Goal: Navigation & Orientation: Find specific page/section

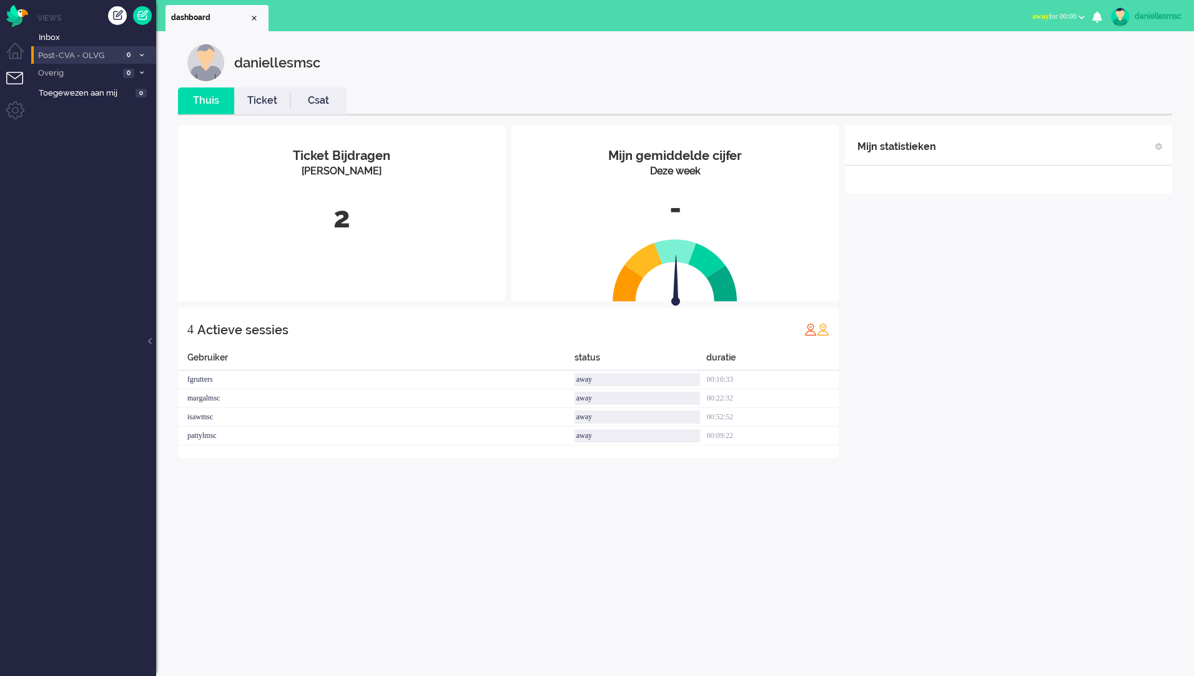
click at [114, 59] on span "Post-CVA - OLVG" at bounding box center [77, 56] width 83 height 12
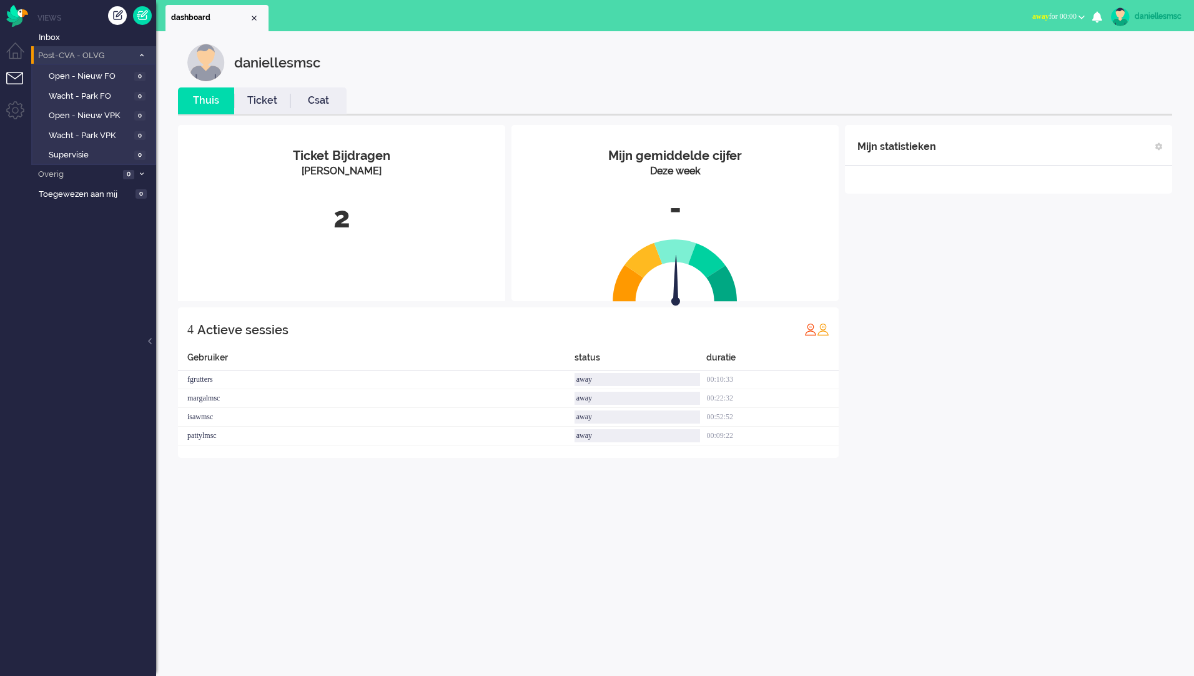
click at [114, 59] on span "Post-CVA - OLVG" at bounding box center [84, 56] width 97 height 12
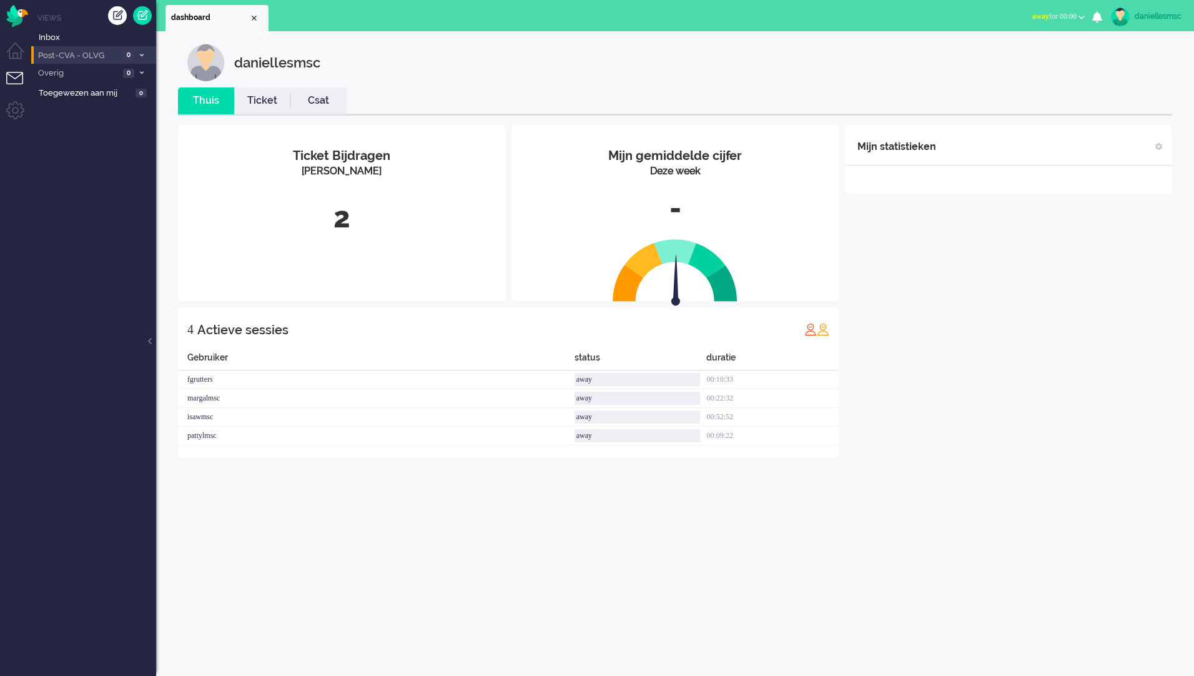
click at [121, 60] on li "Post-CVA - OLVG 0" at bounding box center [93, 55] width 125 height 18
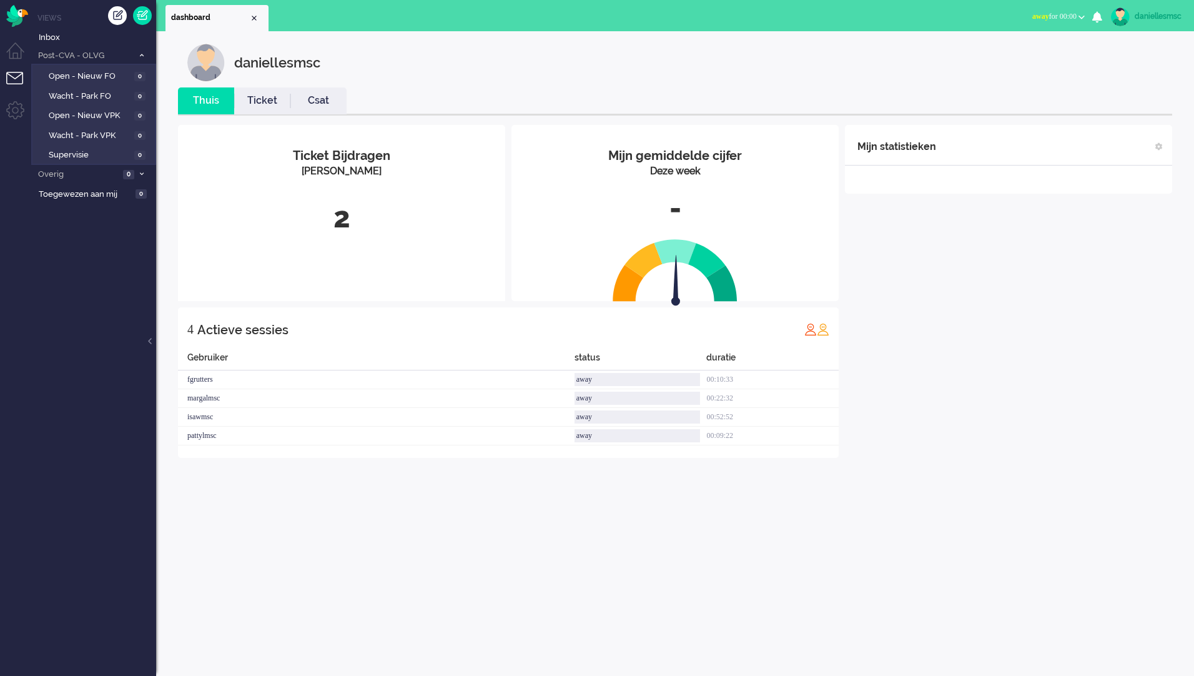
click at [56, 282] on ul "Views Inbox Post-CVA - OLVG 0 Open - Nieuw FO 0 Wacht - Park FO 0 Open - Nieuw …" at bounding box center [93, 338] width 125 height 676
click at [97, 342] on ul "Views Inbox Post-CVA - OLVG 0 Open - Nieuw FO 0 Wacht - Park FO 0 Open - Nieuw …" at bounding box center [93, 338] width 125 height 676
click at [19, 55] on li "Dashboard menu" at bounding box center [20, 56] width 28 height 28
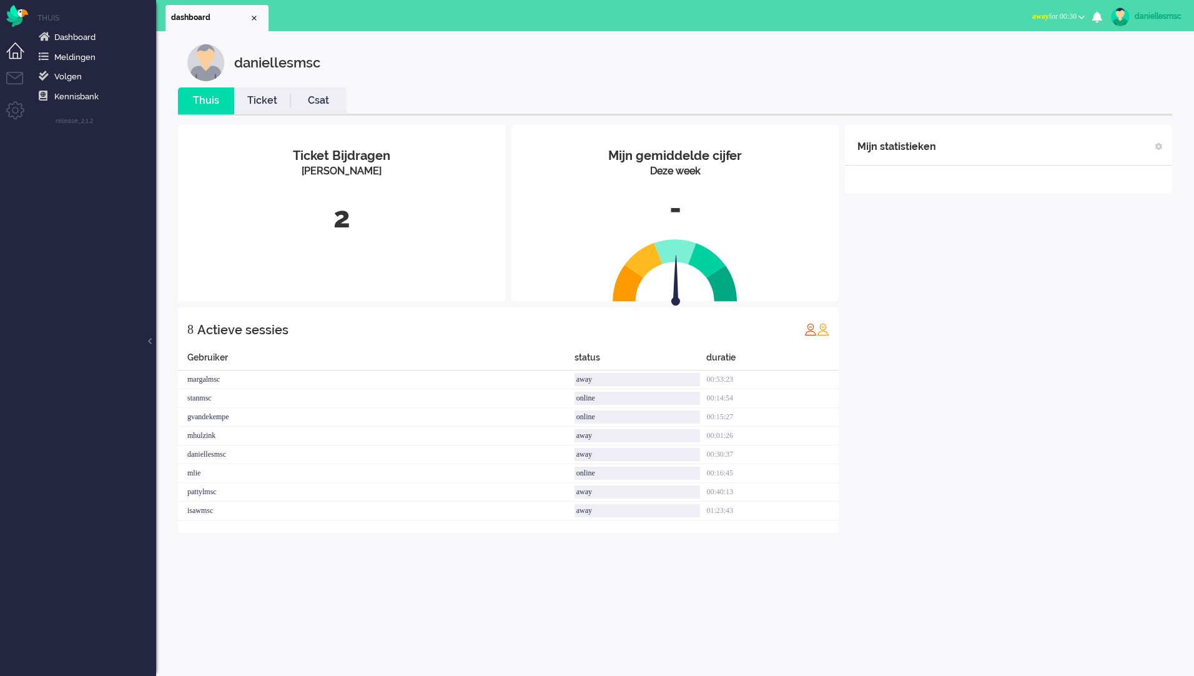
click at [1066, 12] on span "away for 00:30" at bounding box center [1054, 16] width 44 height 9
click at [1027, 54] on label "Online" at bounding box center [1033, 56] width 99 height 11
click at [91, 37] on span "Dashboard" at bounding box center [74, 36] width 41 height 9
click at [111, 56] on link "Meldingen" at bounding box center [96, 57] width 120 height 14
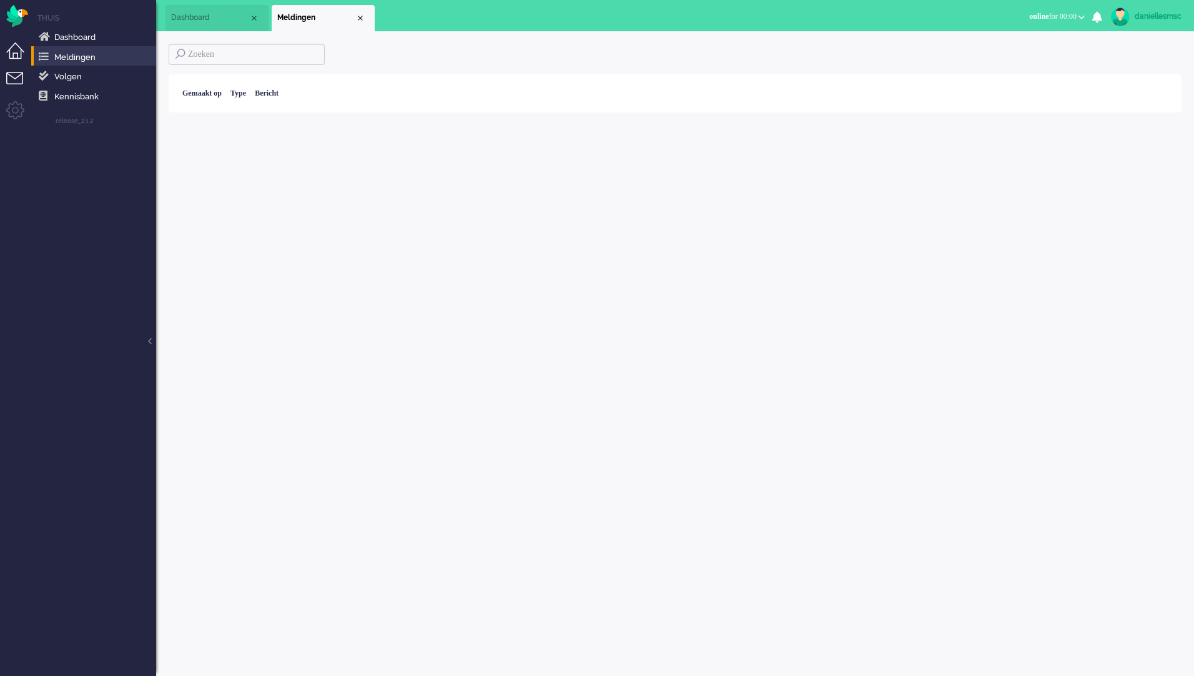
click at [30, 78] on li "Tickets menu" at bounding box center [20, 86] width 28 height 28
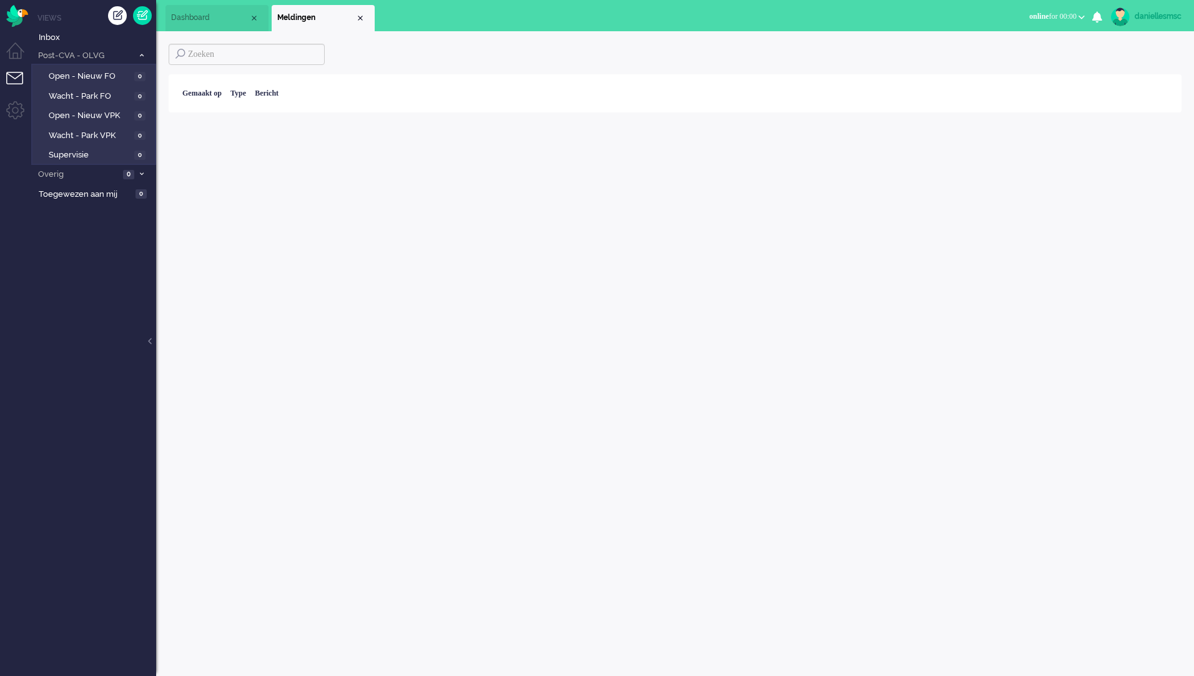
click at [14, 82] on li "Tickets menu" at bounding box center [20, 86] width 28 height 28
click at [17, 56] on li "Dashboard menu" at bounding box center [20, 56] width 28 height 28
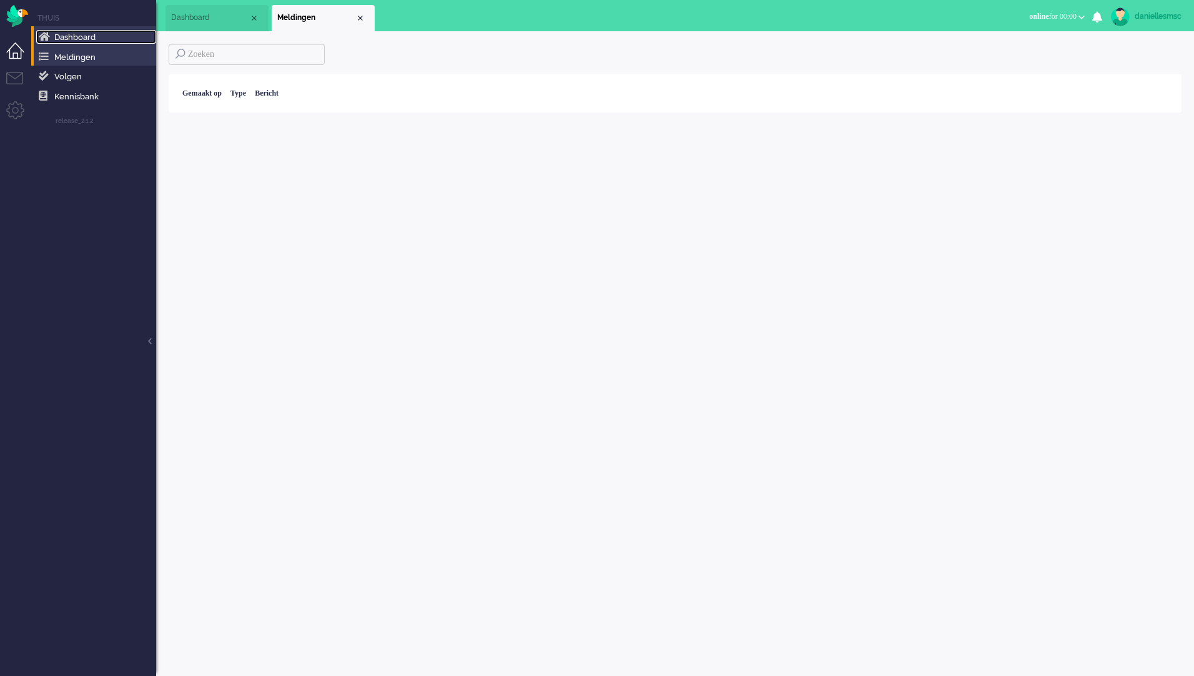
click at [81, 31] on link "Dashboard" at bounding box center [96, 37] width 120 height 14
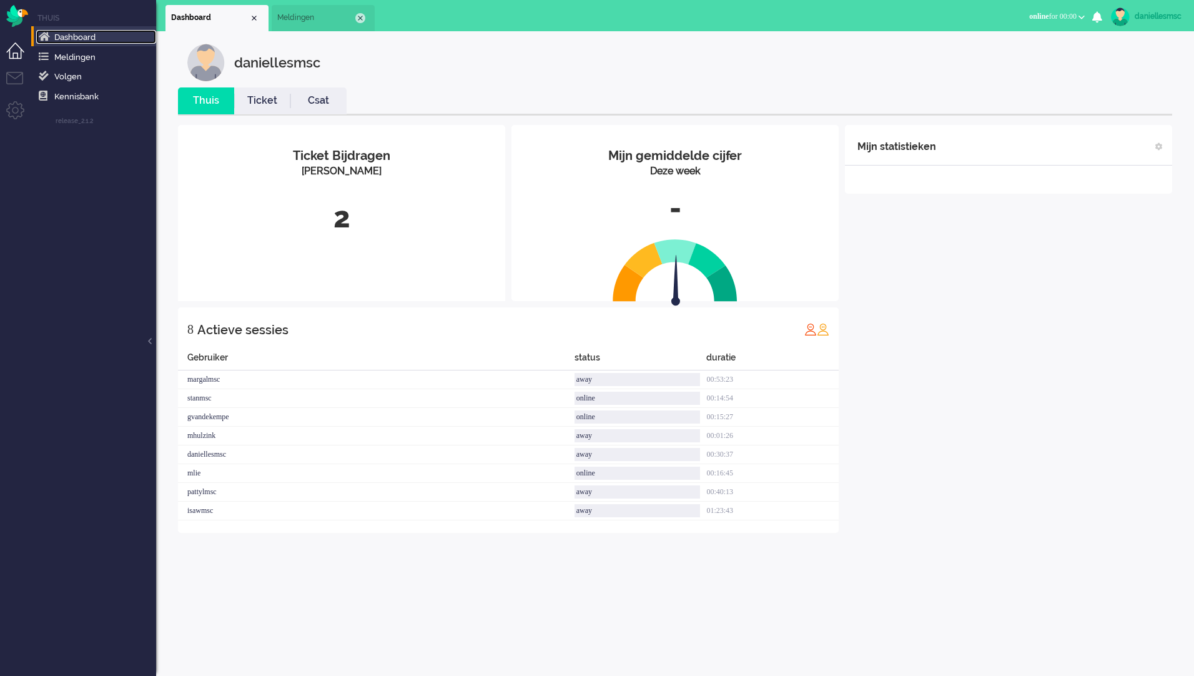
click at [359, 14] on div "Close tab" at bounding box center [360, 18] width 10 height 10
click at [22, 77] on li "Tickets menu" at bounding box center [20, 86] width 28 height 28
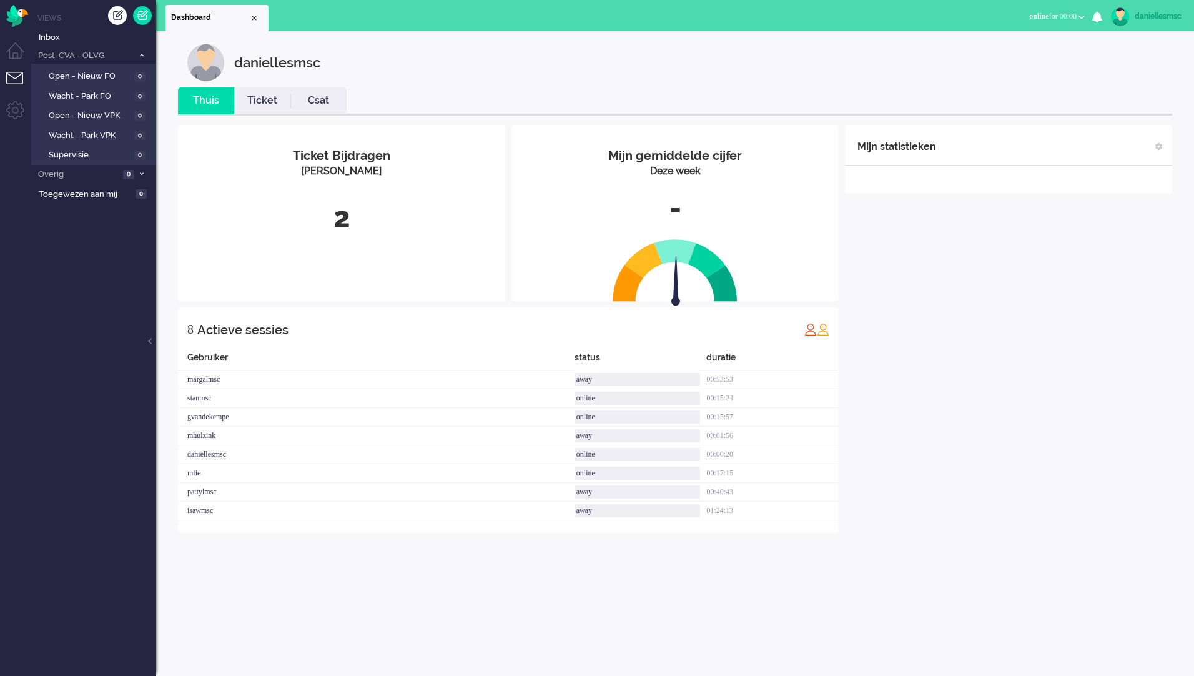
click at [264, 106] on link "Ticket" at bounding box center [262, 101] width 56 height 14
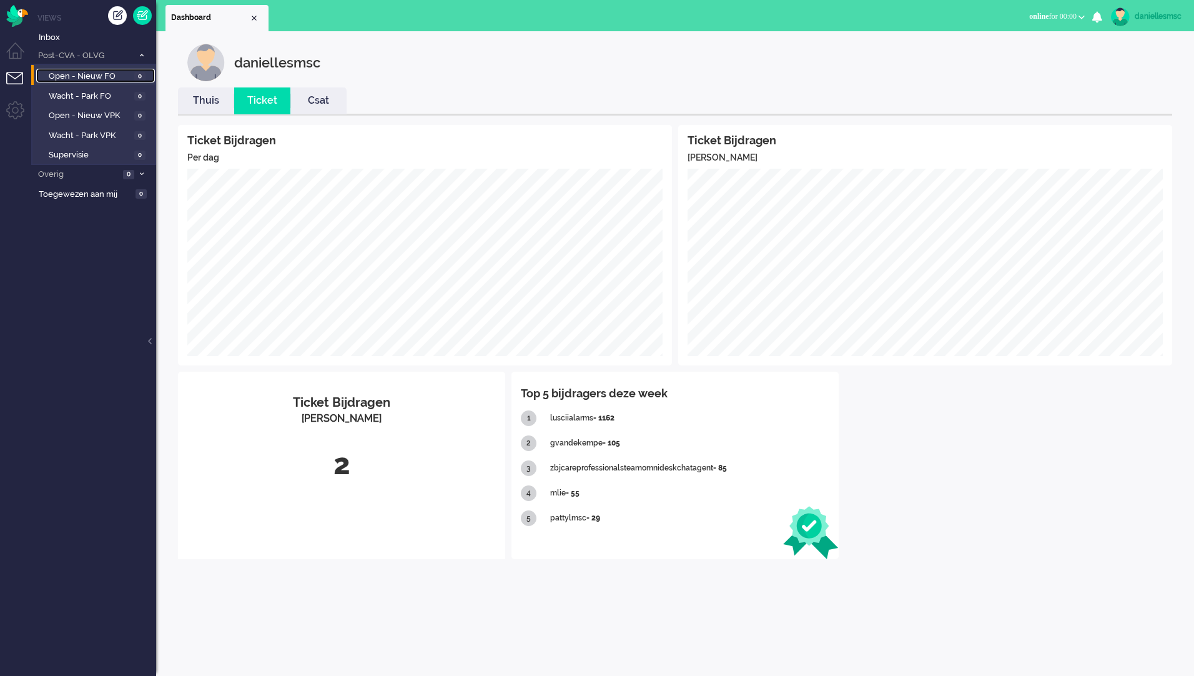
click at [99, 75] on span "Open - Nieuw FO" at bounding box center [90, 77] width 82 height 12
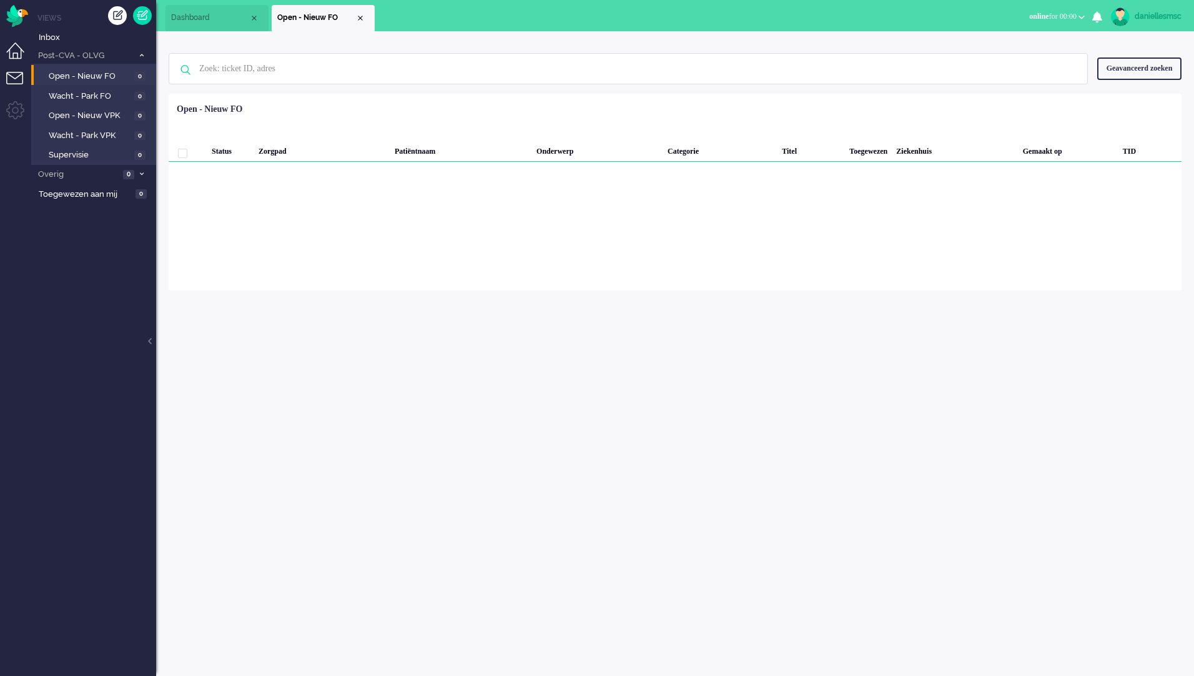
click at [13, 54] on li "Dashboard menu" at bounding box center [20, 56] width 28 height 28
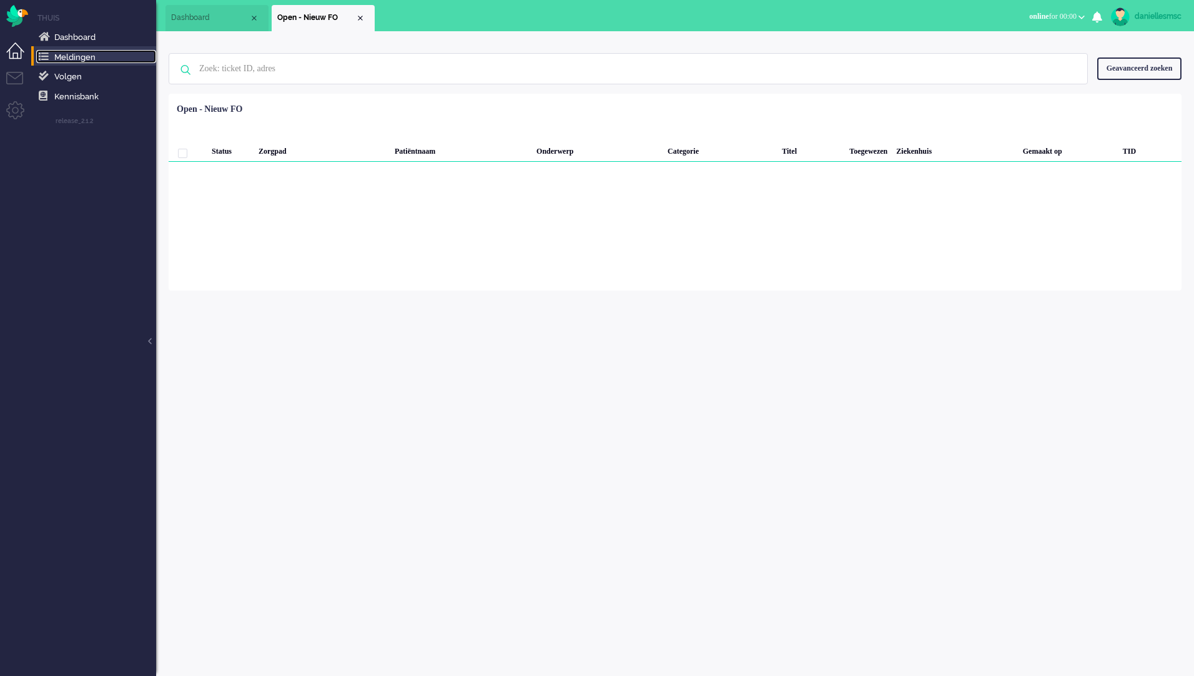
click at [88, 57] on span "Meldingen" at bounding box center [74, 56] width 41 height 9
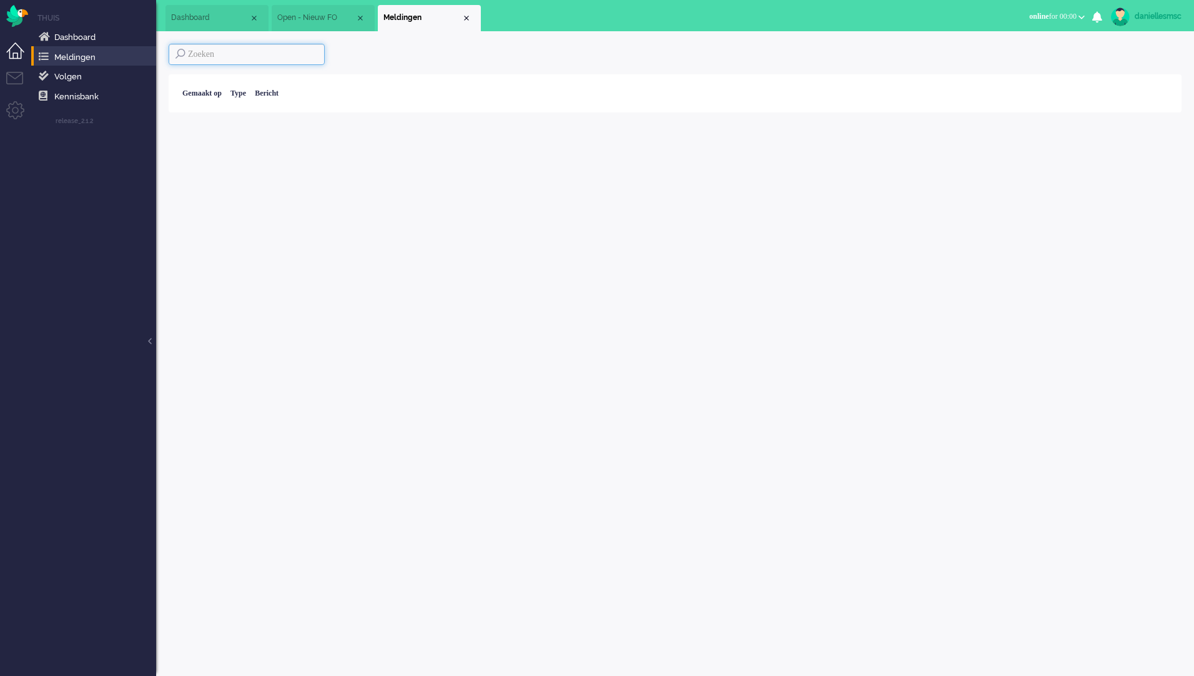
click at [294, 61] on input at bounding box center [247, 54] width 156 height 21
